Goal: Transaction & Acquisition: Purchase product/service

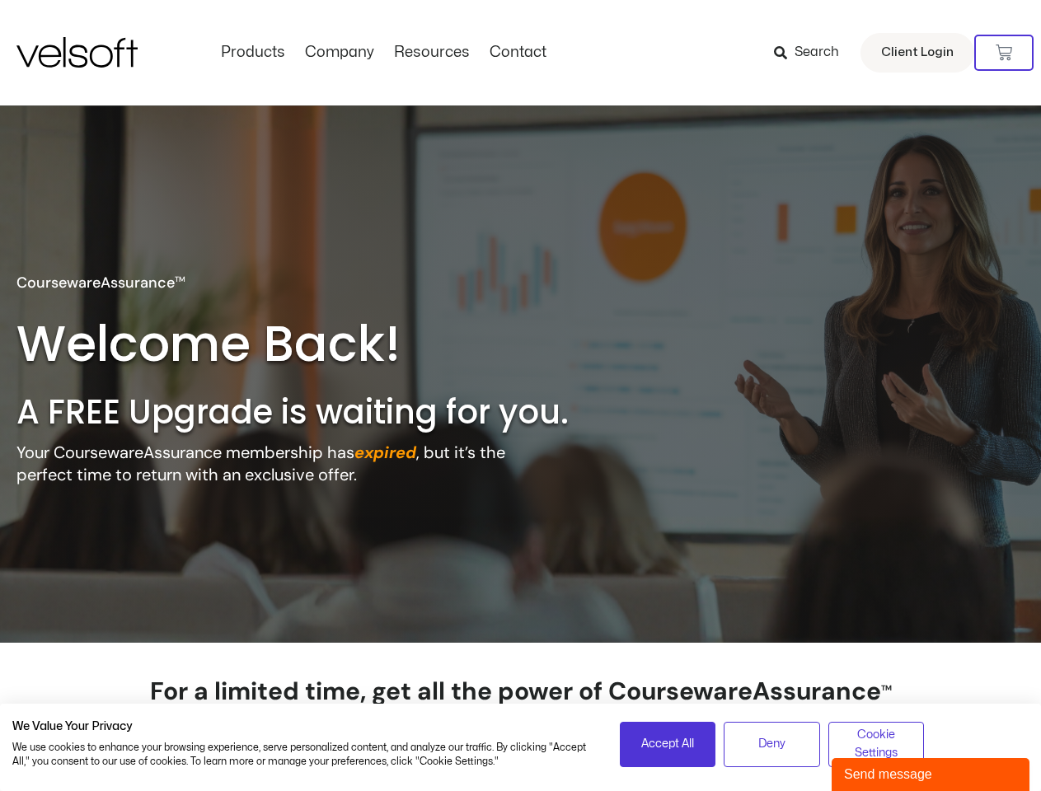
click at [520, 396] on h2 "A FREE Upgrade is waiting for you." at bounding box center [326, 412] width 621 height 43
click at [1004, 53] on icon at bounding box center [1004, 53] width 16 height 16
click at [668, 744] on span "Accept All" at bounding box center [667, 744] width 53 height 18
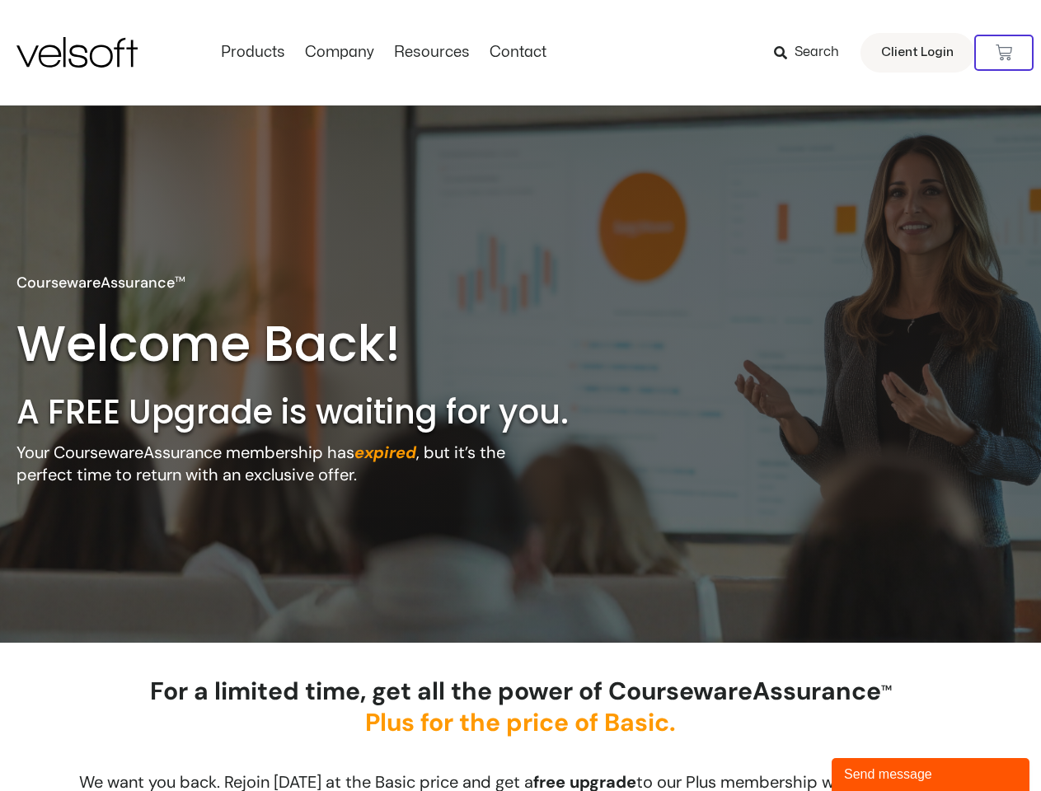
click at [771, 744] on div "For a limited time, get all the power of CoursewareAssurance TM Plus for the pr…" at bounding box center [521, 719] width 841 height 87
click at [876, 744] on div "For a limited time, get all the power of CoursewareAssurance TM Plus for the pr…" at bounding box center [521, 719] width 841 height 87
click at [931, 775] on div "Send message" at bounding box center [930, 775] width 173 height 20
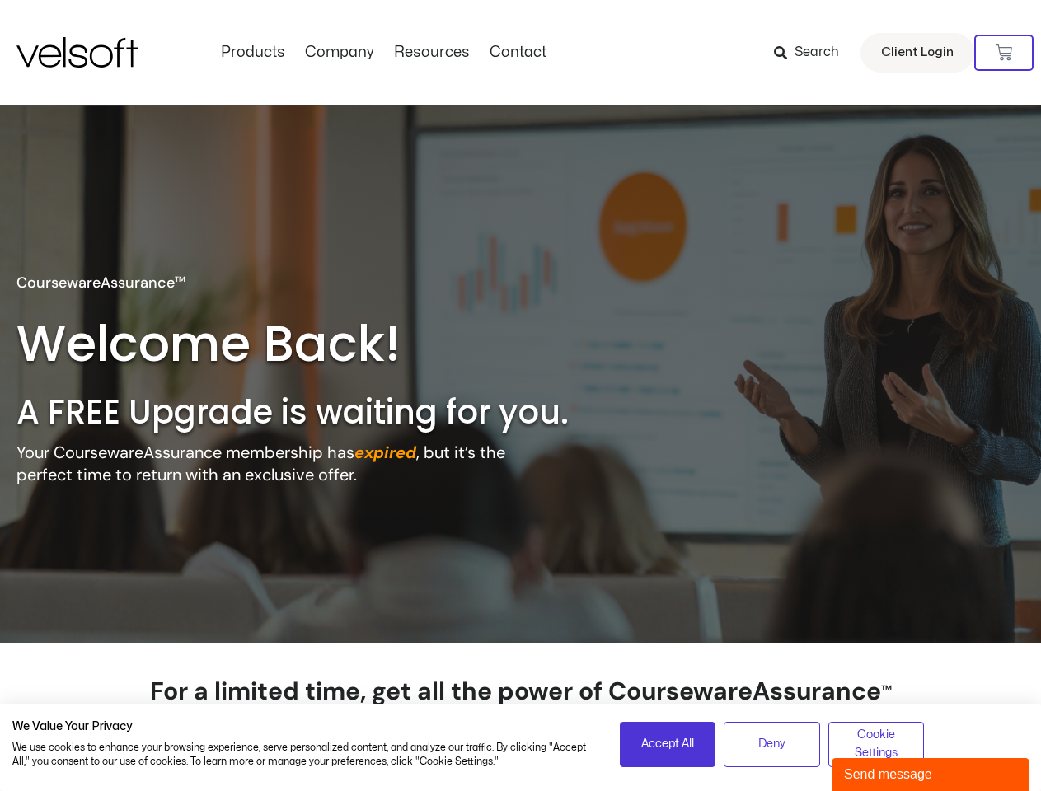
click at [520, 396] on h2 "A FREE Upgrade is waiting for you." at bounding box center [326, 412] width 621 height 43
click at [1004, 53] on icon at bounding box center [1004, 53] width 16 height 16
click at [668, 744] on span "Accept All" at bounding box center [667, 744] width 53 height 18
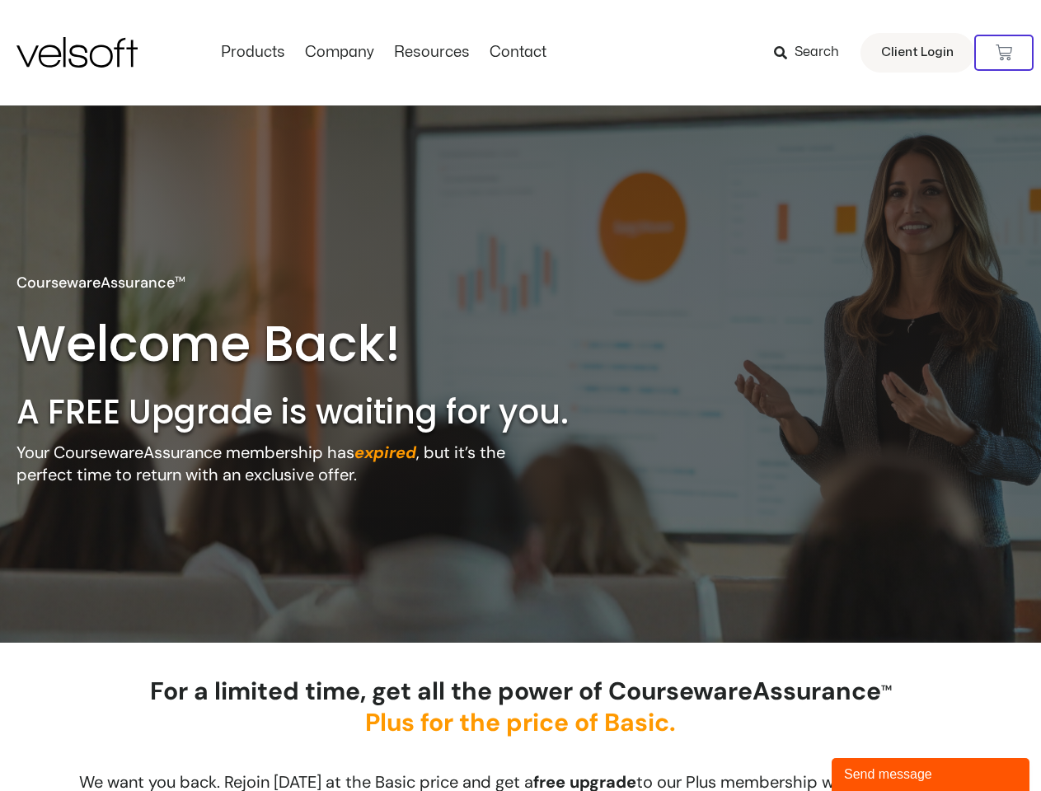
click at [771, 744] on div "For a limited time, get all the power of CoursewareAssurance TM Plus for the pr…" at bounding box center [521, 719] width 841 height 87
click at [876, 744] on div "For a limited time, get all the power of CoursewareAssurance TM Plus for the pr…" at bounding box center [521, 719] width 841 height 87
click at [931, 775] on div "Send message" at bounding box center [930, 775] width 173 height 20
